Goal: Task Accomplishment & Management: Complete application form

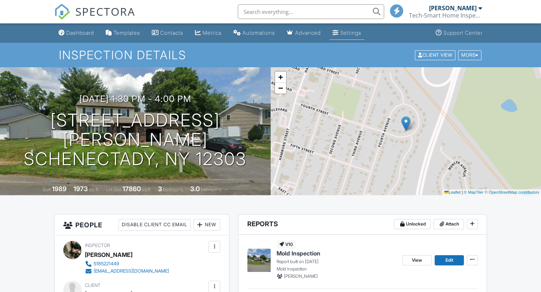
click at [353, 35] on div "Settings" at bounding box center [350, 33] width 21 height 6
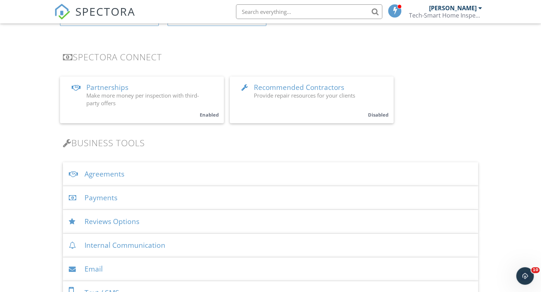
scroll to position [138, 0]
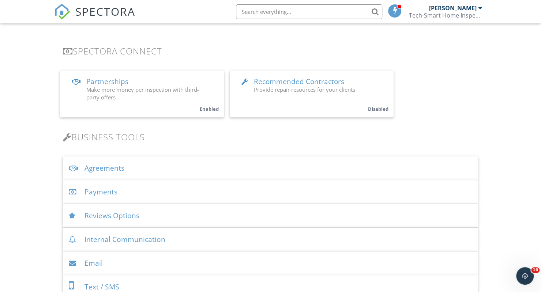
click at [113, 168] on div "Agreements" at bounding box center [270, 169] width 415 height 24
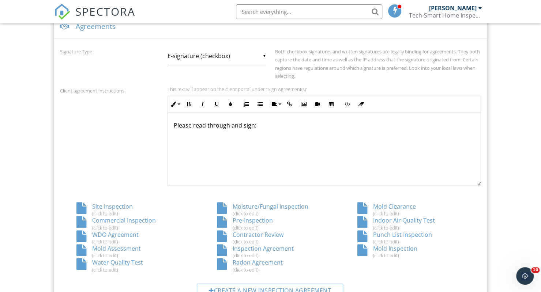
scroll to position [279, 0]
click at [399, 219] on div "Indoor Air Quality Test (click to edit)" at bounding box center [410, 224] width 140 height 14
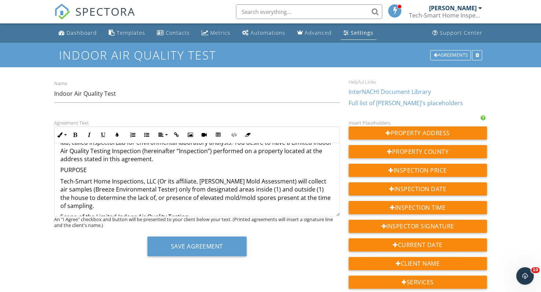
scroll to position [102, 0]
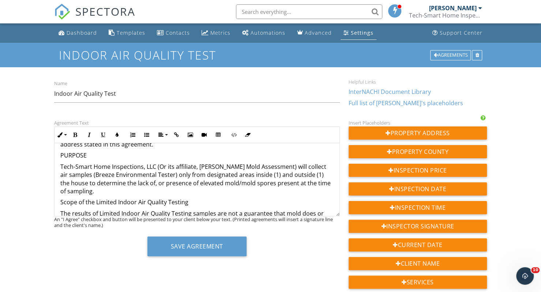
click at [266, 175] on p "Tech-Smart Home Inspections, LLC (Or its affiliate, Murphy Mold Assessment) wil…" at bounding box center [196, 179] width 273 height 33
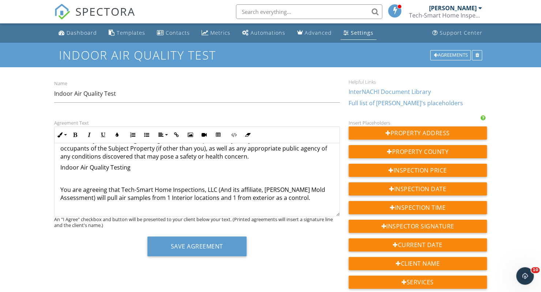
scroll to position [788, 0]
click at [170, 199] on p "You are agreeing that Tech-Smart Home Inspections, LLC (And its affiliate, Murp…" at bounding box center [196, 193] width 273 height 16
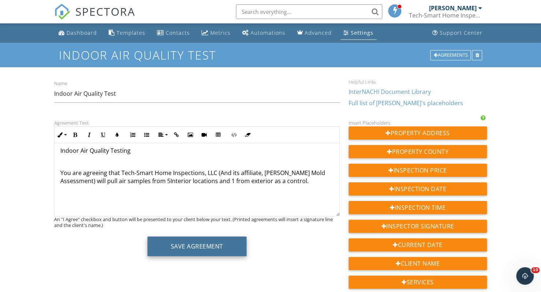
click at [185, 248] on button "Save Agreement" at bounding box center [196, 247] width 99 height 20
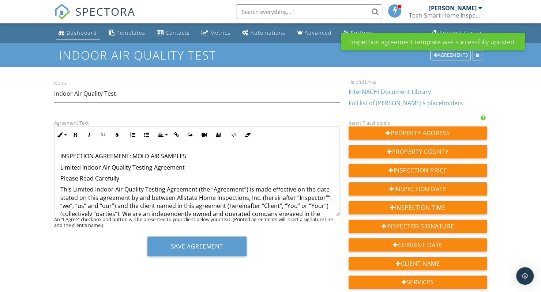
click at [76, 31] on div "Dashboard" at bounding box center [82, 32] width 30 height 7
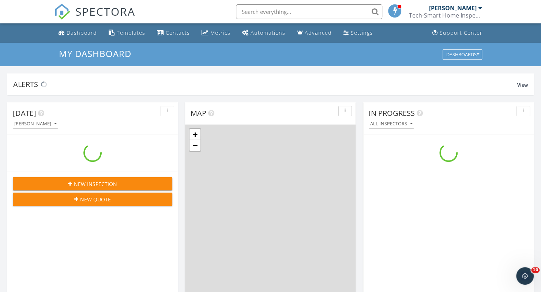
scroll to position [677, 552]
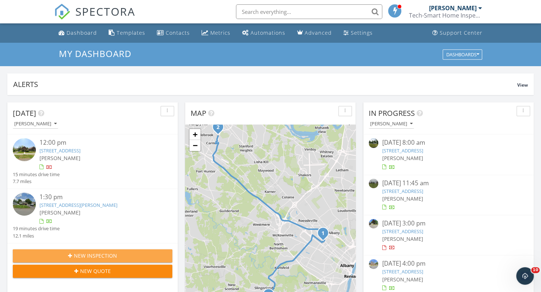
click at [104, 252] on span "New Inspection" at bounding box center [95, 256] width 43 height 8
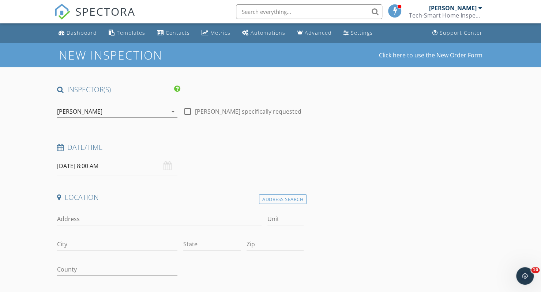
click at [69, 164] on input "09/29/2025 8:00 AM" at bounding box center [117, 166] width 120 height 18
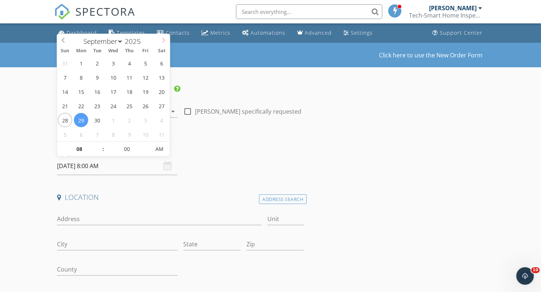
select select "9"
click at [163, 40] on icon at bounding box center [163, 40] width 5 height 5
type input "10/01/2025 8:00 AM"
type input "09"
type input "10/01/2025 9:00 AM"
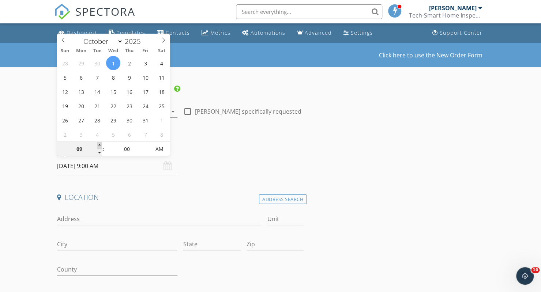
click at [99, 145] on span at bounding box center [99, 145] width 5 height 7
type input "10"
type input "10/01/2025 10:00 AM"
click at [99, 145] on span at bounding box center [99, 145] width 5 height 7
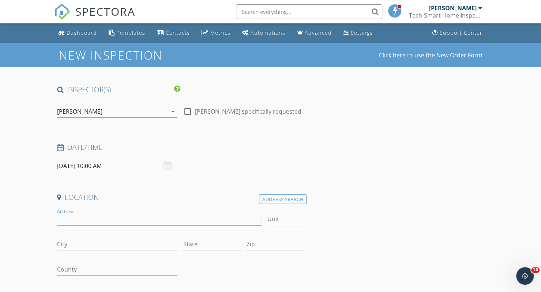
click at [83, 218] on input "Address" at bounding box center [159, 219] width 204 height 12
type input "11 Boylston Drive"
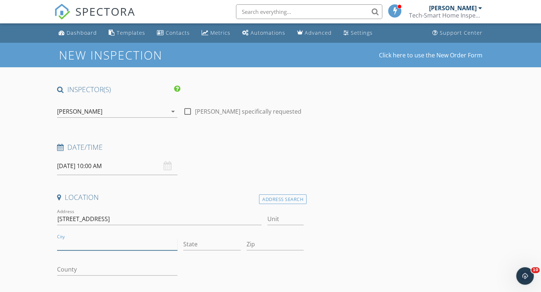
type input "S"
type input "Delmar"
type input "NY"
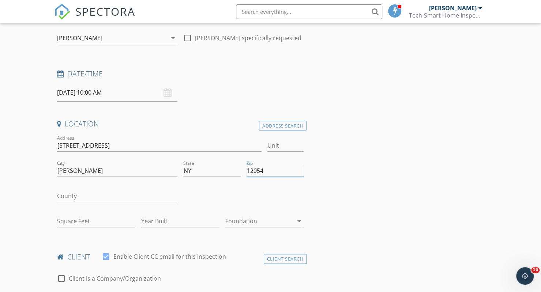
scroll to position [73, 0]
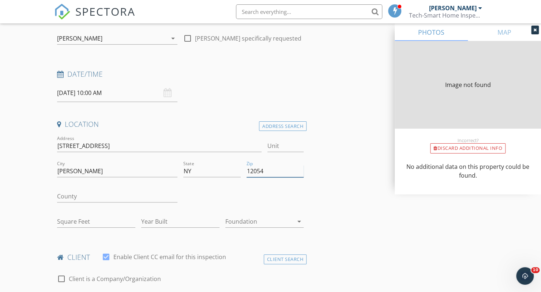
type input "12054"
click at [72, 199] on input "County" at bounding box center [117, 197] width 120 height 12
type input "2208"
type input "1983"
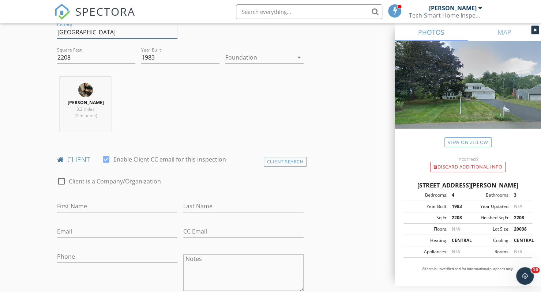
scroll to position [238, 0]
type input "Albany"
click at [72, 199] on div "First Name" at bounding box center [117, 208] width 120 height 24
click at [72, 204] on input "First Name" at bounding box center [117, 206] width 120 height 12
type input "Keirnyn"
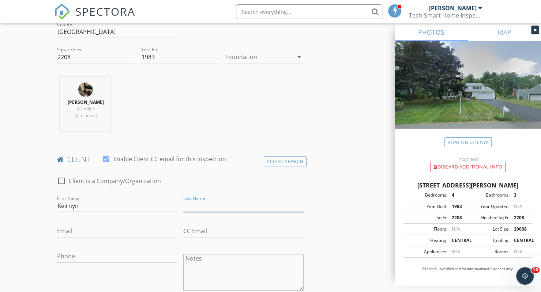
click at [208, 200] on input "Last Name" at bounding box center [243, 206] width 120 height 12
type input "Ross"
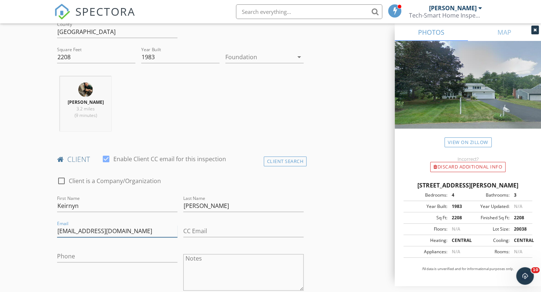
click at [97, 232] on input "kr@rossenergtllc.com" at bounding box center [117, 231] width 120 height 12
type input "kr@rossenergyllc.com"
click at [84, 251] on input "Phone" at bounding box center [117, 257] width 120 height 12
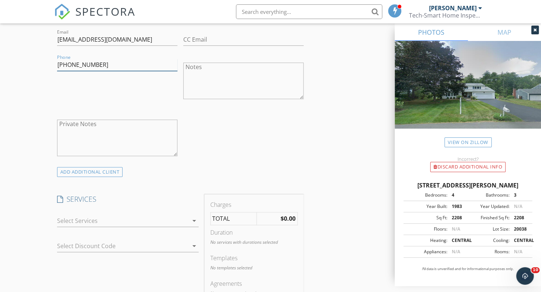
scroll to position [430, 0]
type input "518-992-3063"
click at [83, 218] on div at bounding box center [122, 221] width 131 height 12
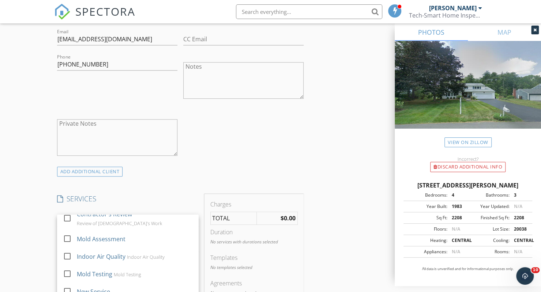
scroll to position [99, 0]
click at [94, 255] on div "Indoor Air Quality" at bounding box center [100, 253] width 49 height 9
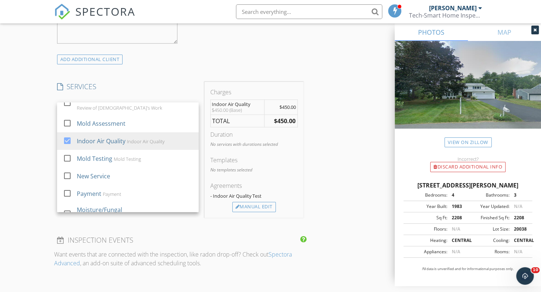
scroll to position [542, 0]
click at [253, 204] on div "Manual Edit" at bounding box center [254, 207] width 44 height 10
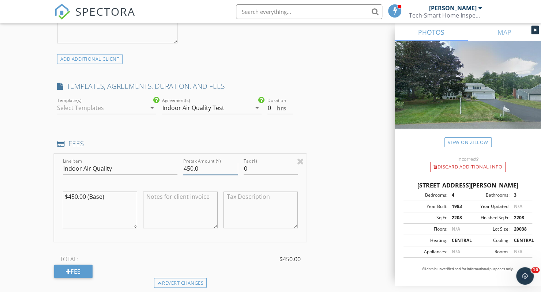
click at [189, 166] on input "450.0" at bounding box center [210, 169] width 54 height 12
type input "710.0"
click at [290, 105] on input "0.5" at bounding box center [279, 108] width 25 height 12
click at [290, 107] on input "0" at bounding box center [279, 108] width 25 height 12
click at [289, 107] on input "0" at bounding box center [279, 108] width 25 height 12
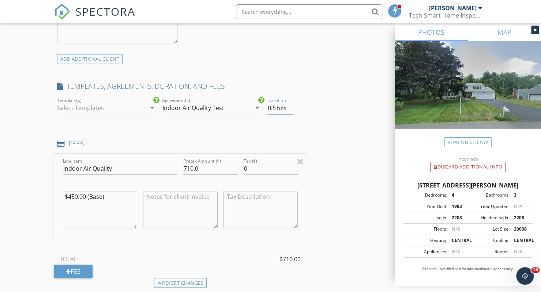
click at [289, 105] on input "0.5" at bounding box center [279, 108] width 25 height 12
type input "1"
click at [289, 106] on input "1" at bounding box center [279, 108] width 25 height 12
click at [172, 215] on textarea at bounding box center [180, 210] width 74 height 37
click at [72, 194] on textarea "$450.00 (Base)" at bounding box center [100, 210] width 74 height 37
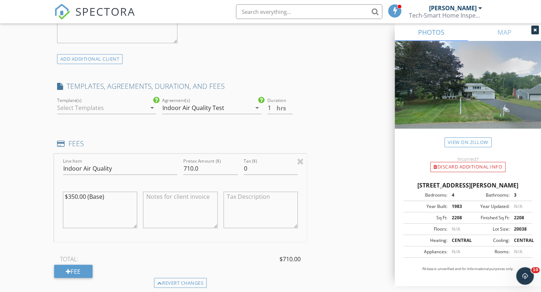
type textarea "$350.00 (Base)"
click at [171, 210] on textarea at bounding box center [180, 210] width 74 height 37
click at [194, 165] on input "710.0" at bounding box center [210, 169] width 54 height 12
type input "830.0"
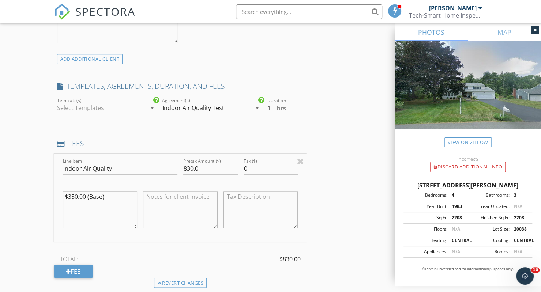
click at [184, 202] on textarea at bounding box center [180, 210] width 74 height 37
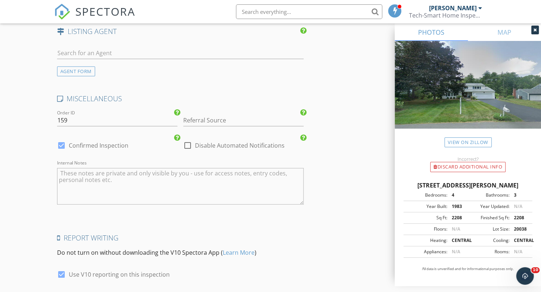
scroll to position [1087, 0]
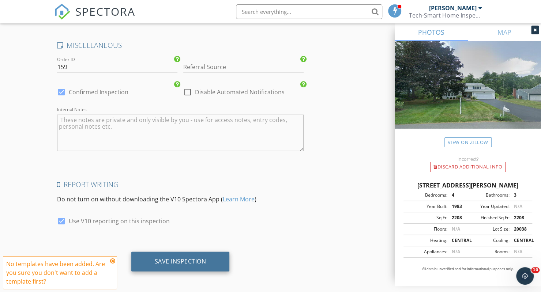
type textarea "+$120 for 4 additional areas = $480"
click at [183, 261] on div "Save Inspection" at bounding box center [181, 261] width 52 height 7
